Goal: Information Seeking & Learning: Learn about a topic

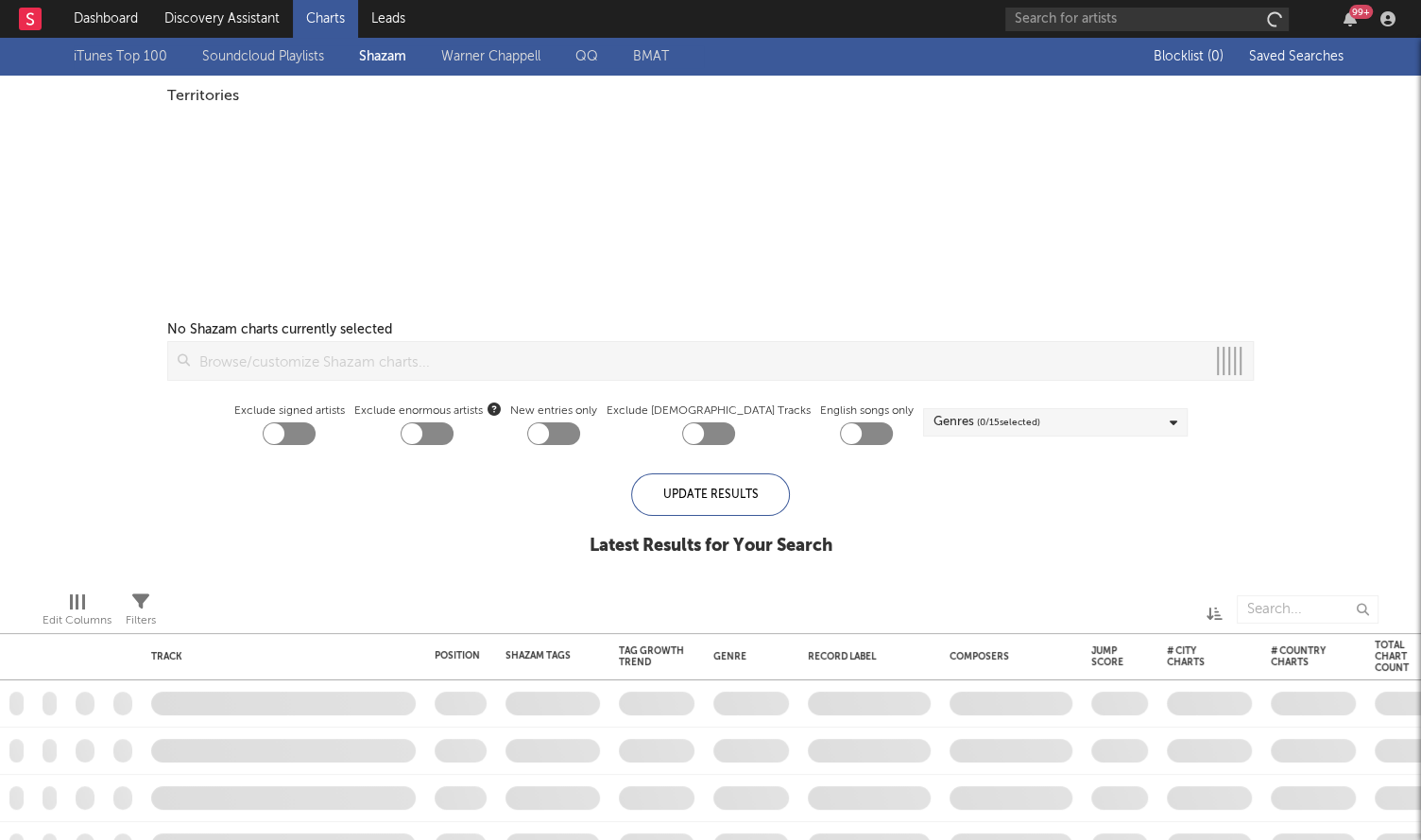
checkbox input "true"
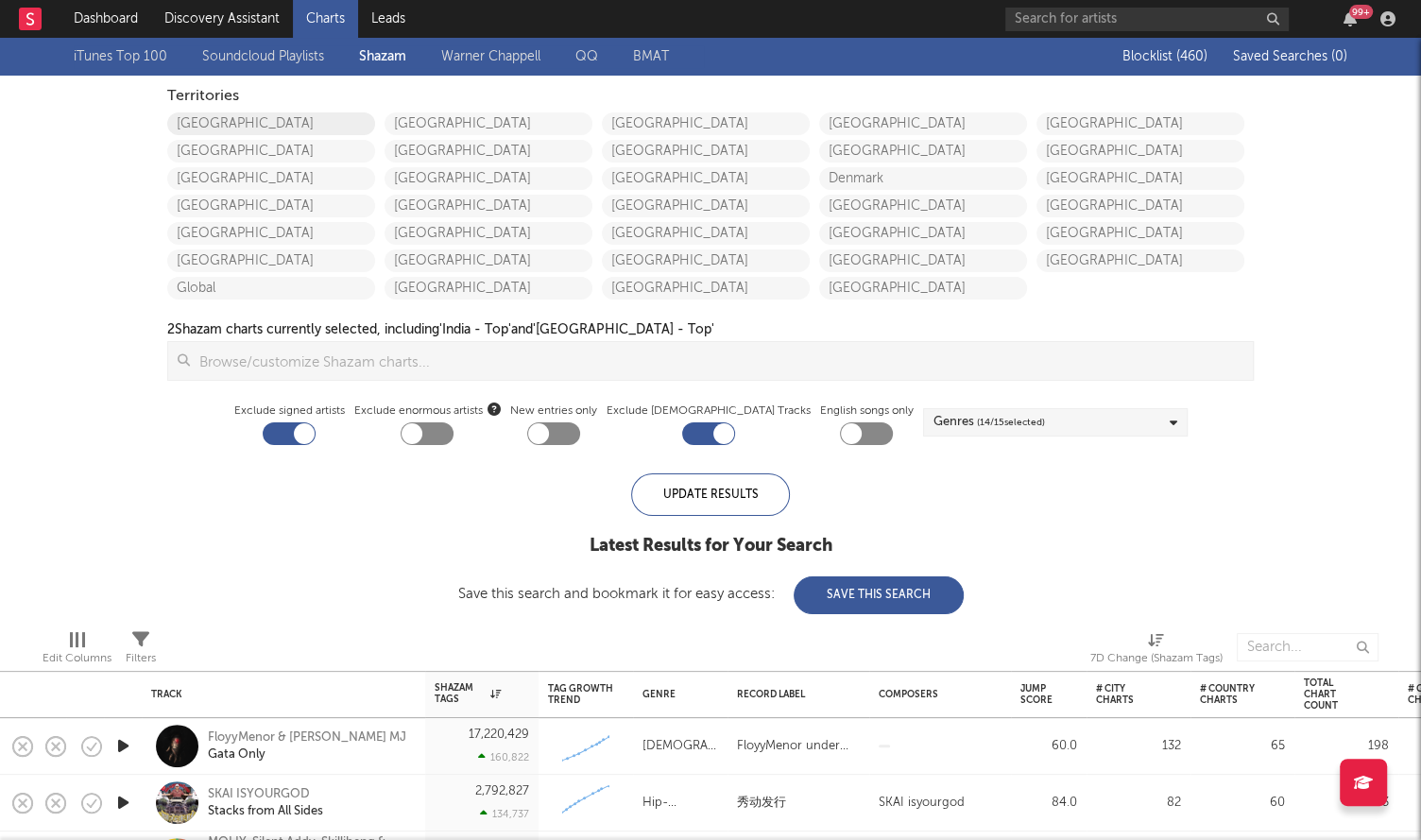
click at [275, 115] on link "[GEOGRAPHIC_DATA]" at bounding box center [272, 124] width 208 height 23
checkbox input "true"
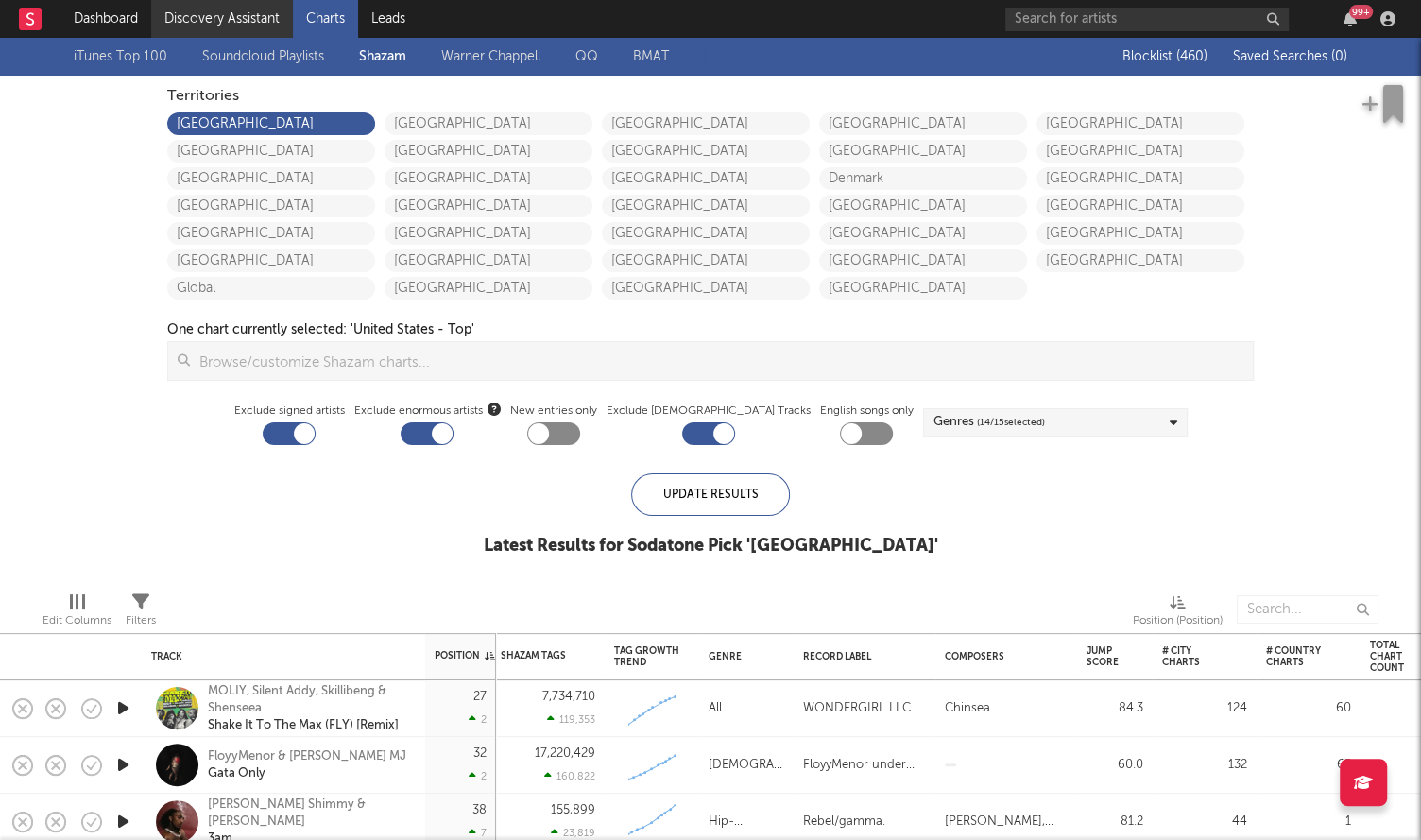
click at [226, 14] on link "Discovery Assistant" at bounding box center [222, 18] width 142 height 38
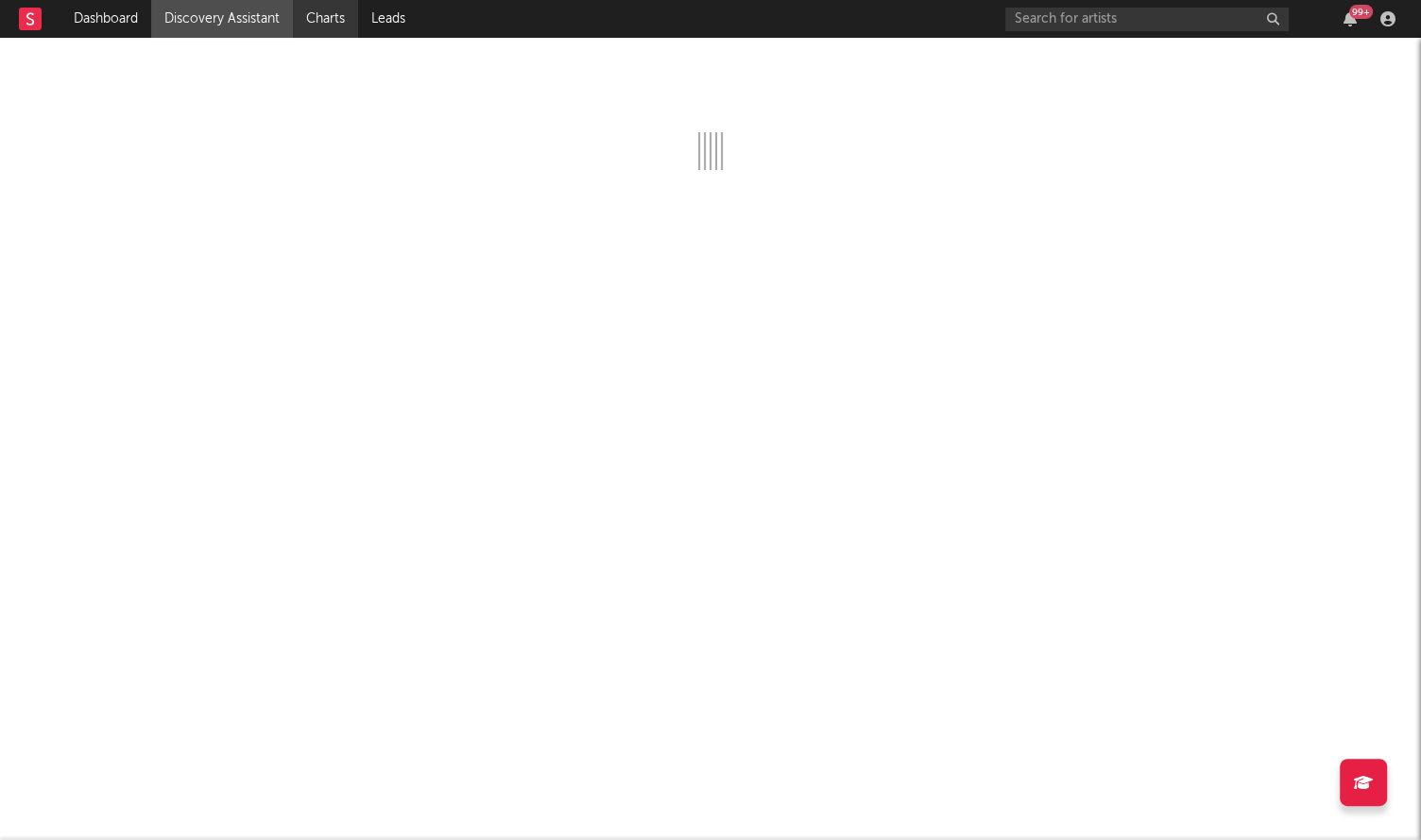
click at [317, 31] on link "Charts" at bounding box center [326, 18] width 66 height 38
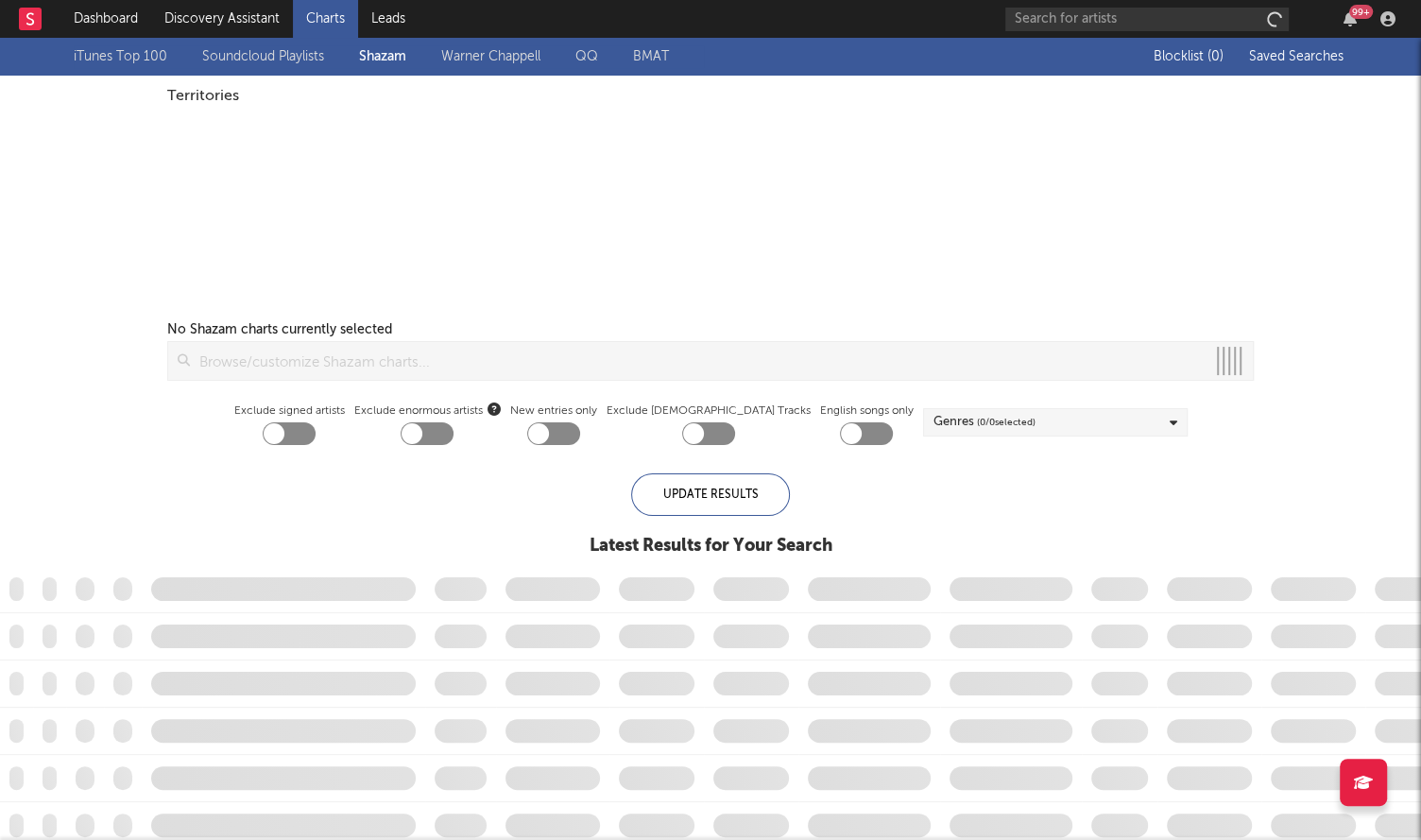
checkbox input "true"
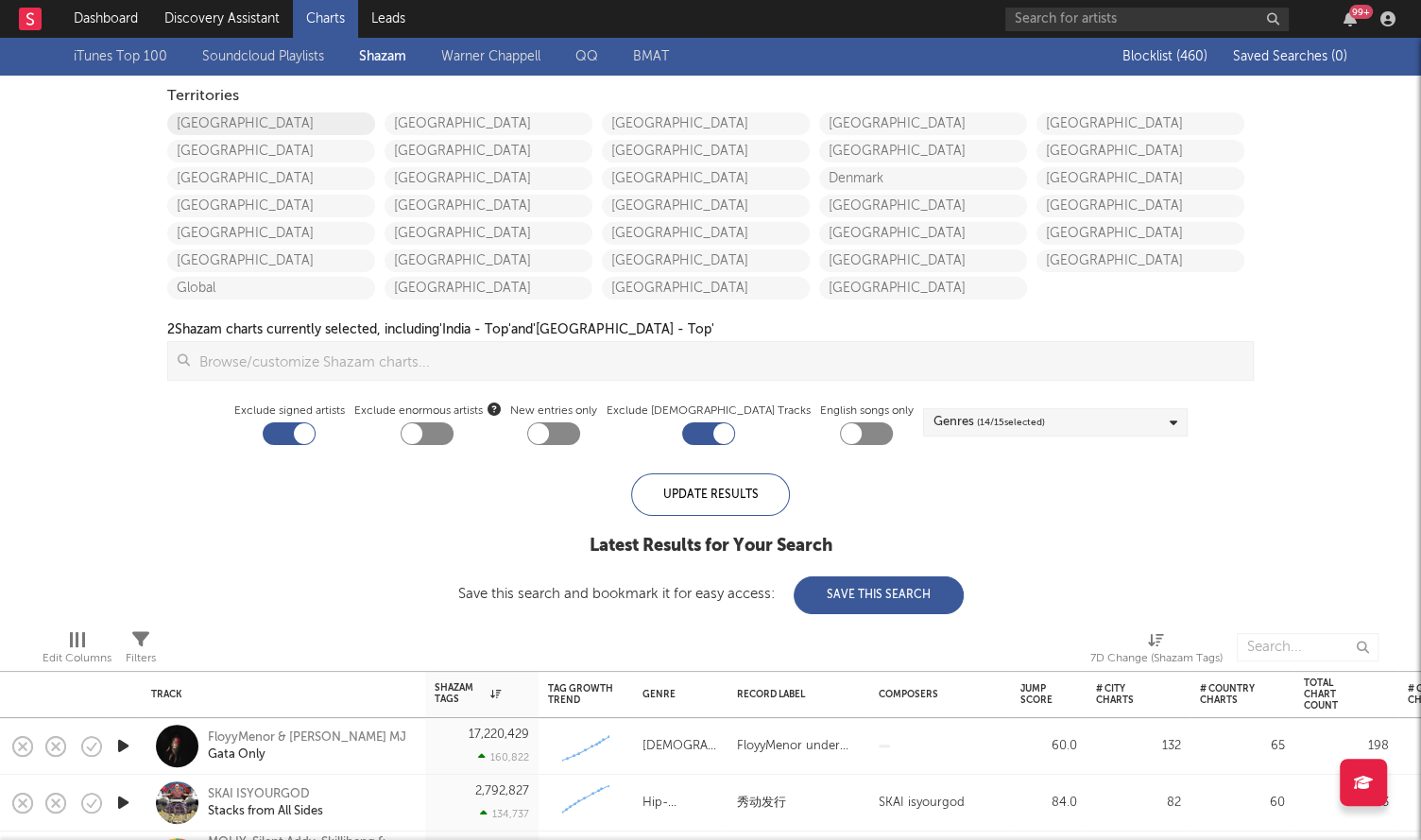
click at [255, 123] on link "[GEOGRAPHIC_DATA]" at bounding box center [272, 124] width 208 height 23
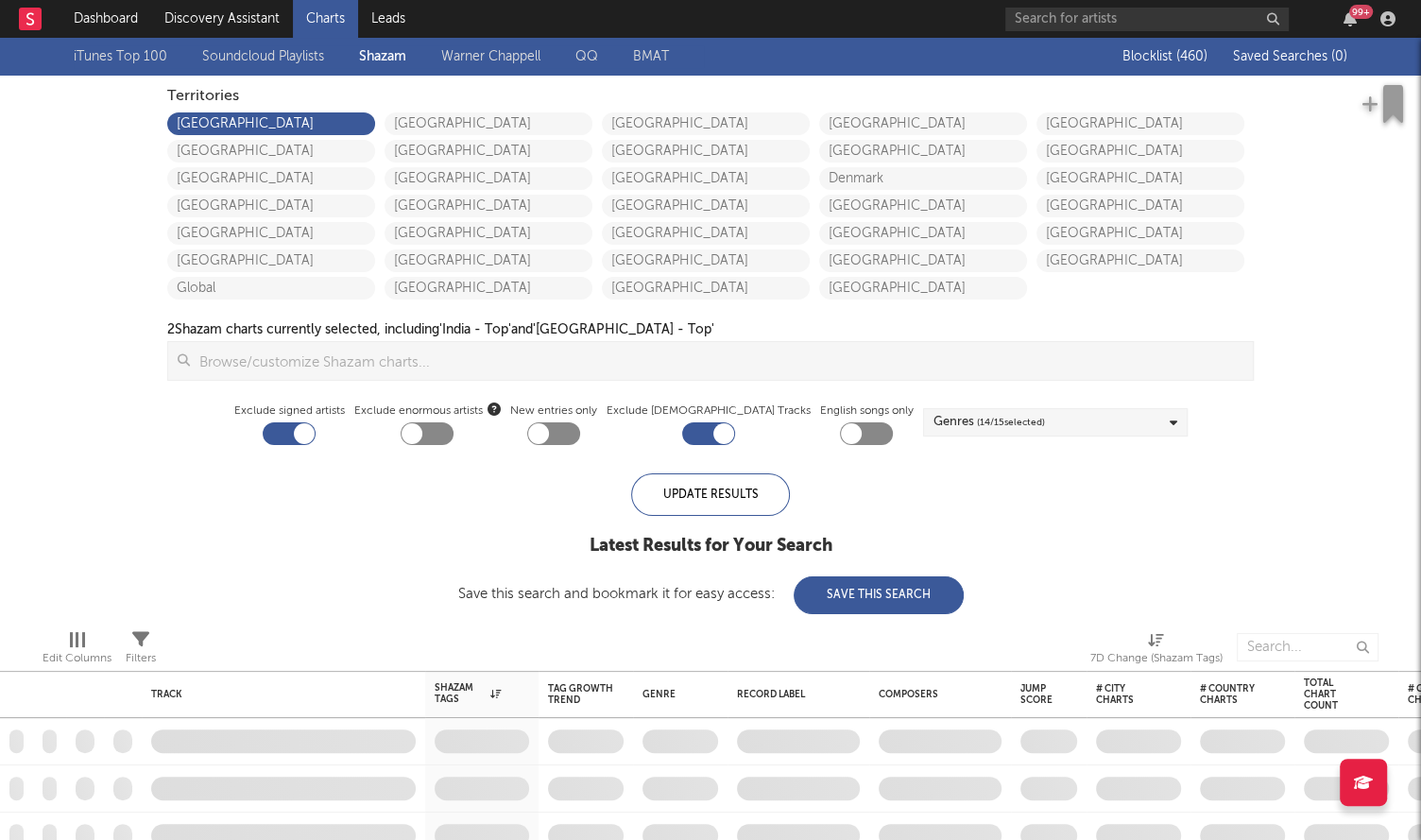
checkbox input "true"
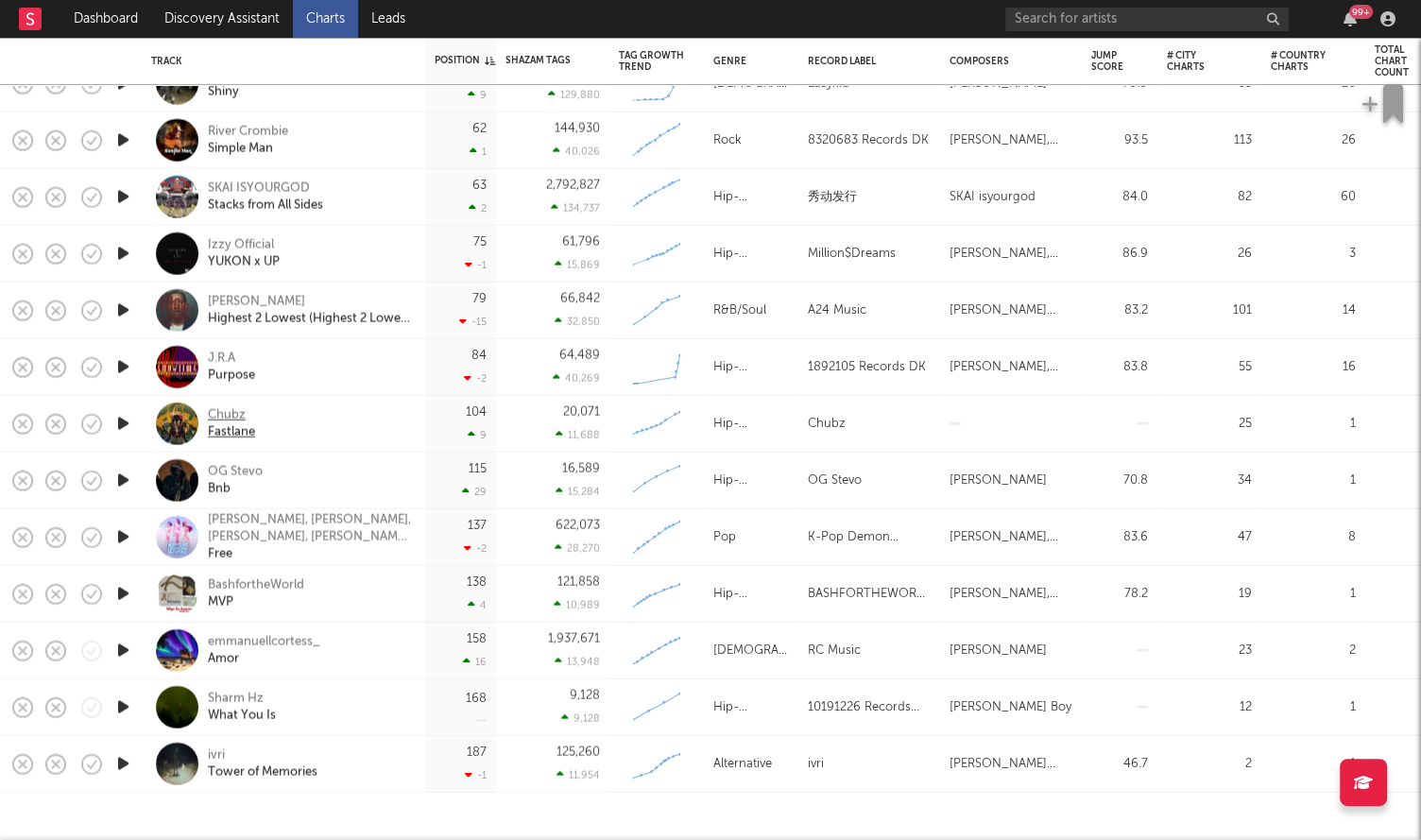
click at [241, 432] on div "Fastlane" at bounding box center [231, 432] width 47 height 17
click at [259, 11] on link "Discovery Assistant" at bounding box center [222, 18] width 142 height 38
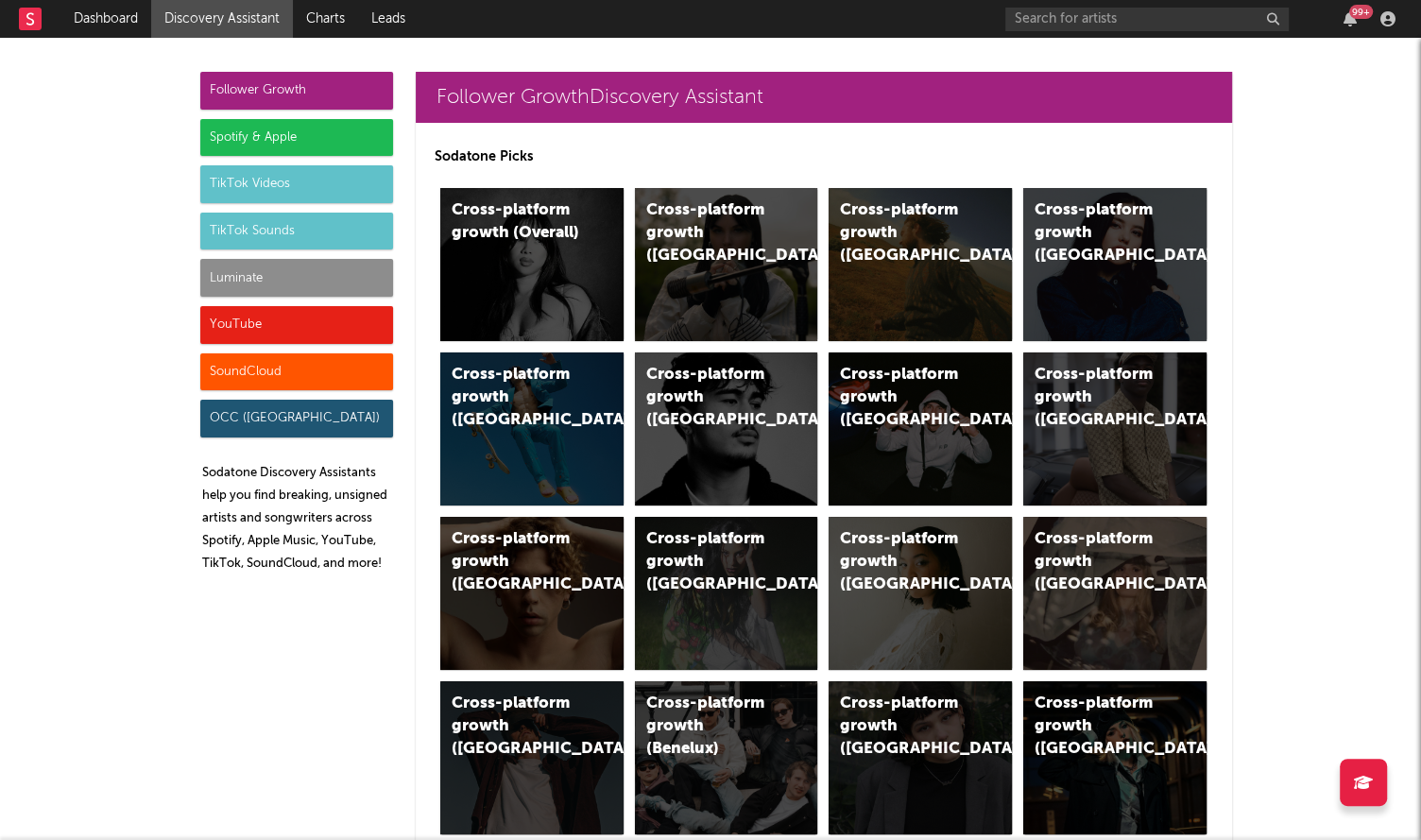
click at [292, 279] on div "Luminate" at bounding box center [297, 277] width 193 height 38
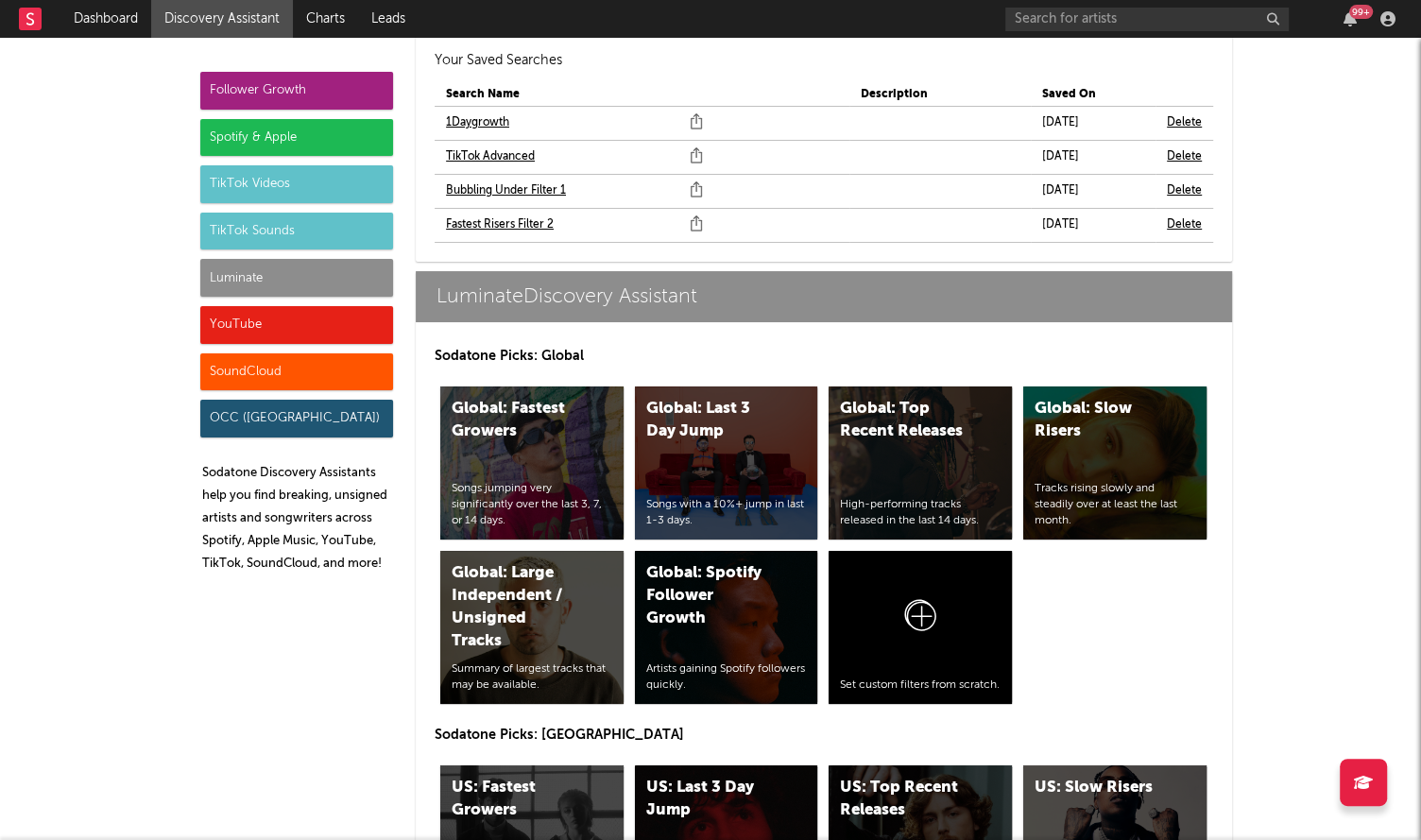
scroll to position [8617, 0]
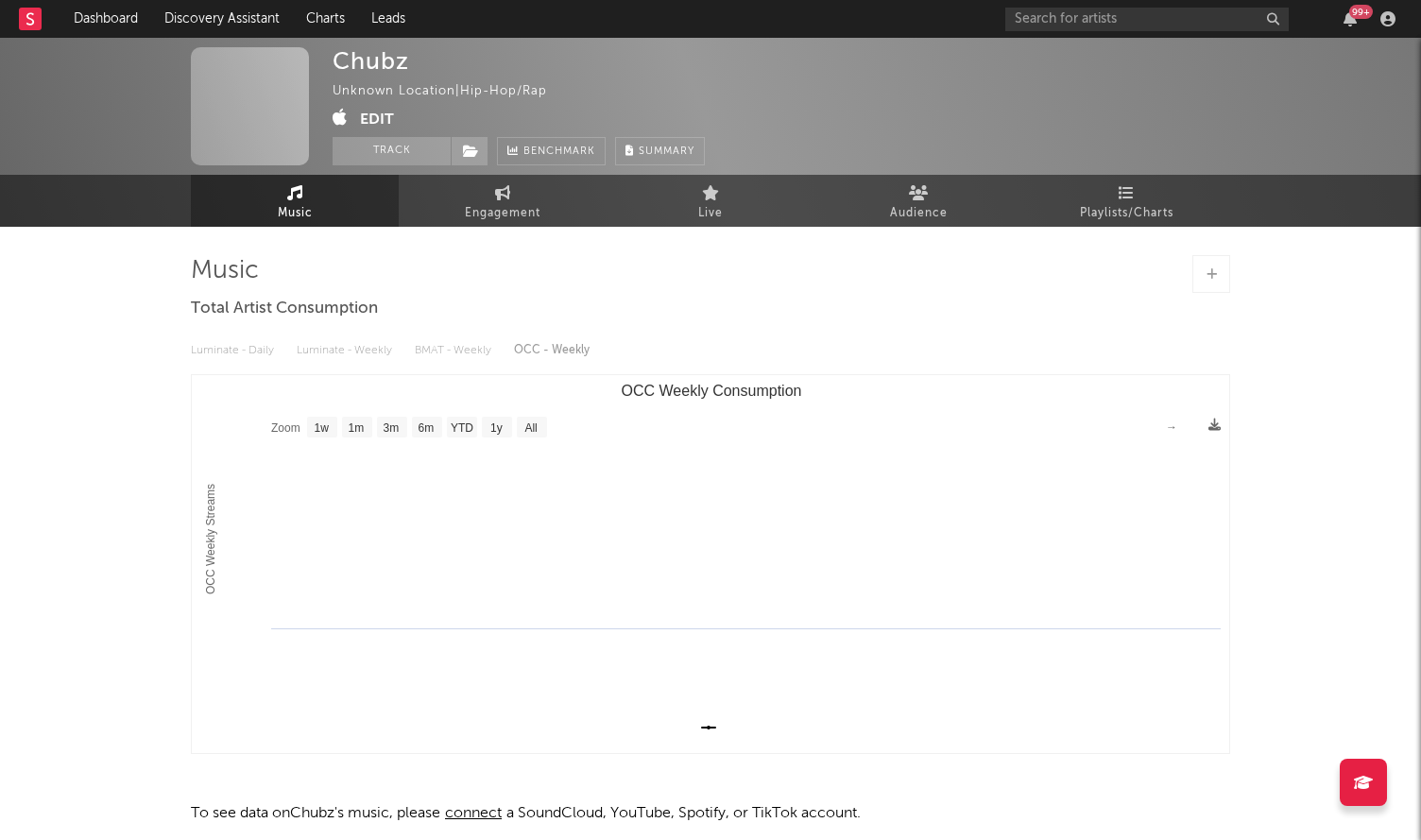
select select "1w"
